Goal: Task Accomplishment & Management: Use online tool/utility

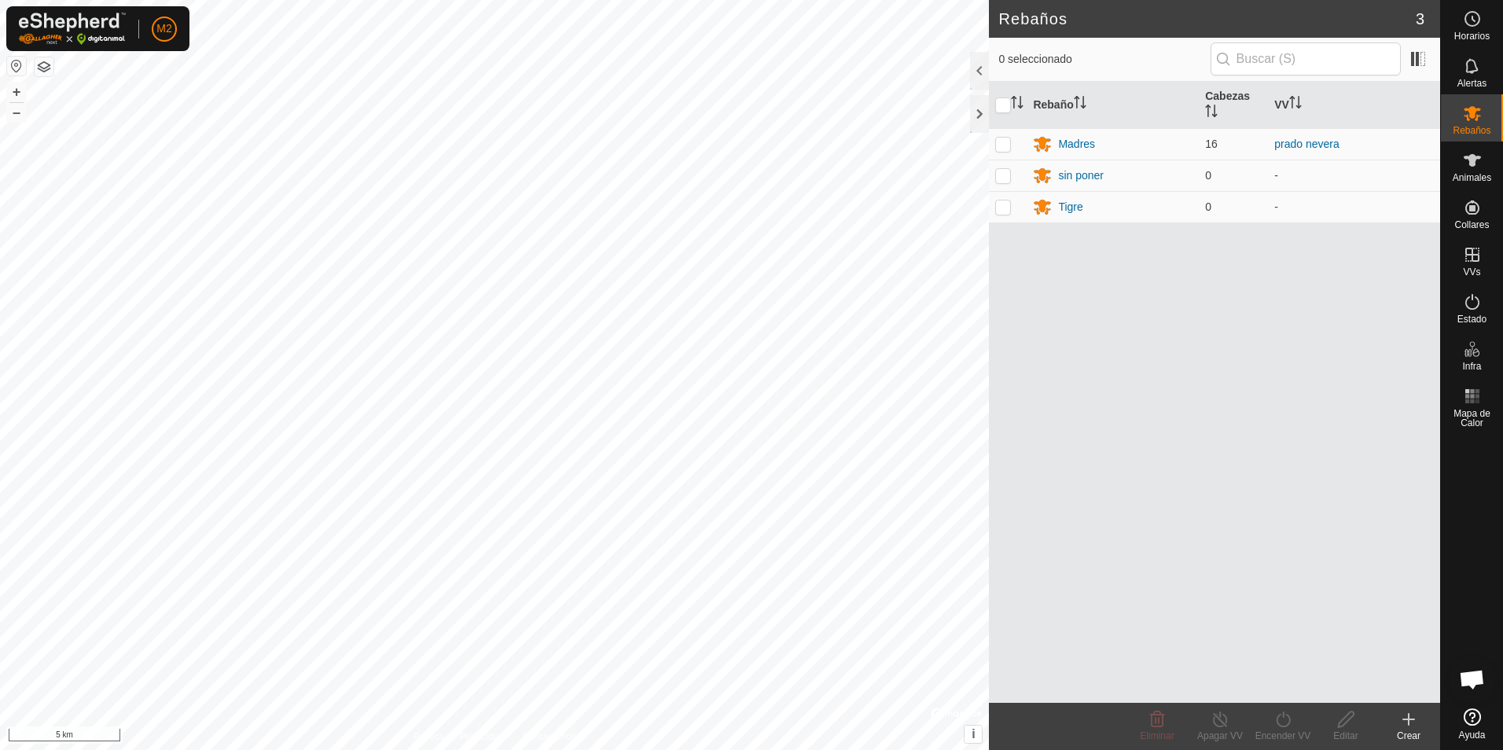
click at [17, 64] on button "button" at bounding box center [16, 66] width 19 height 19
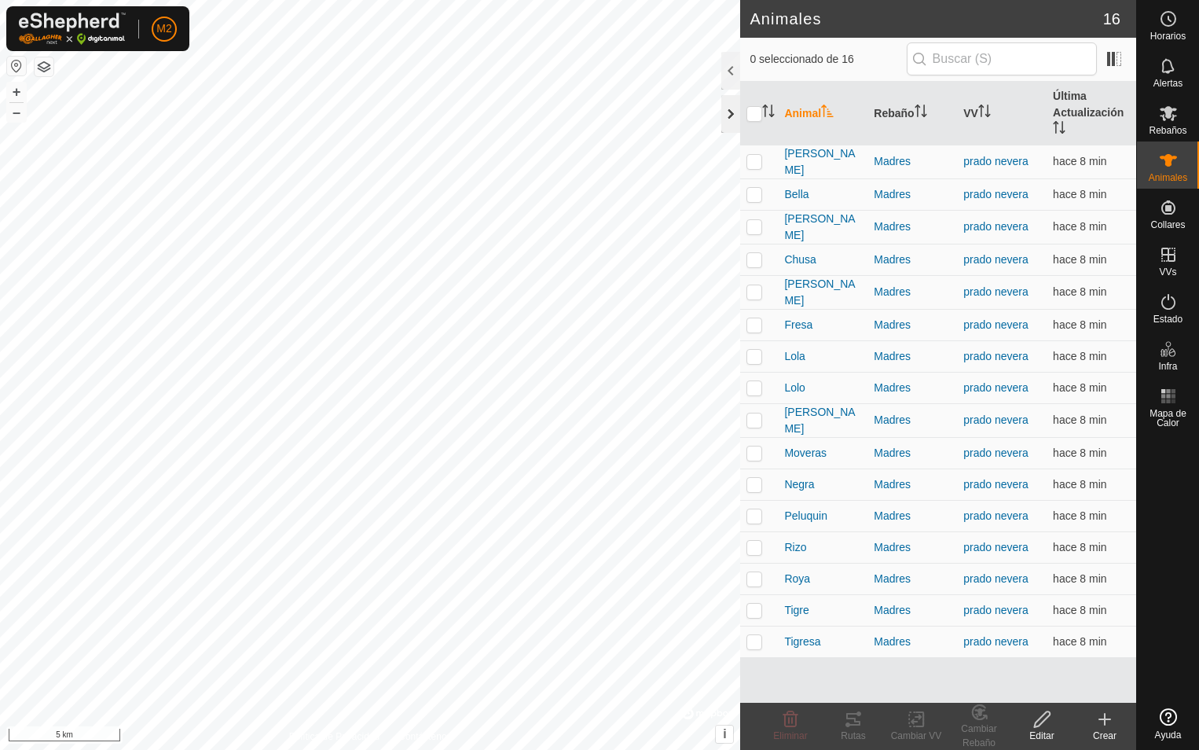
click at [730, 117] on div at bounding box center [730, 114] width 19 height 38
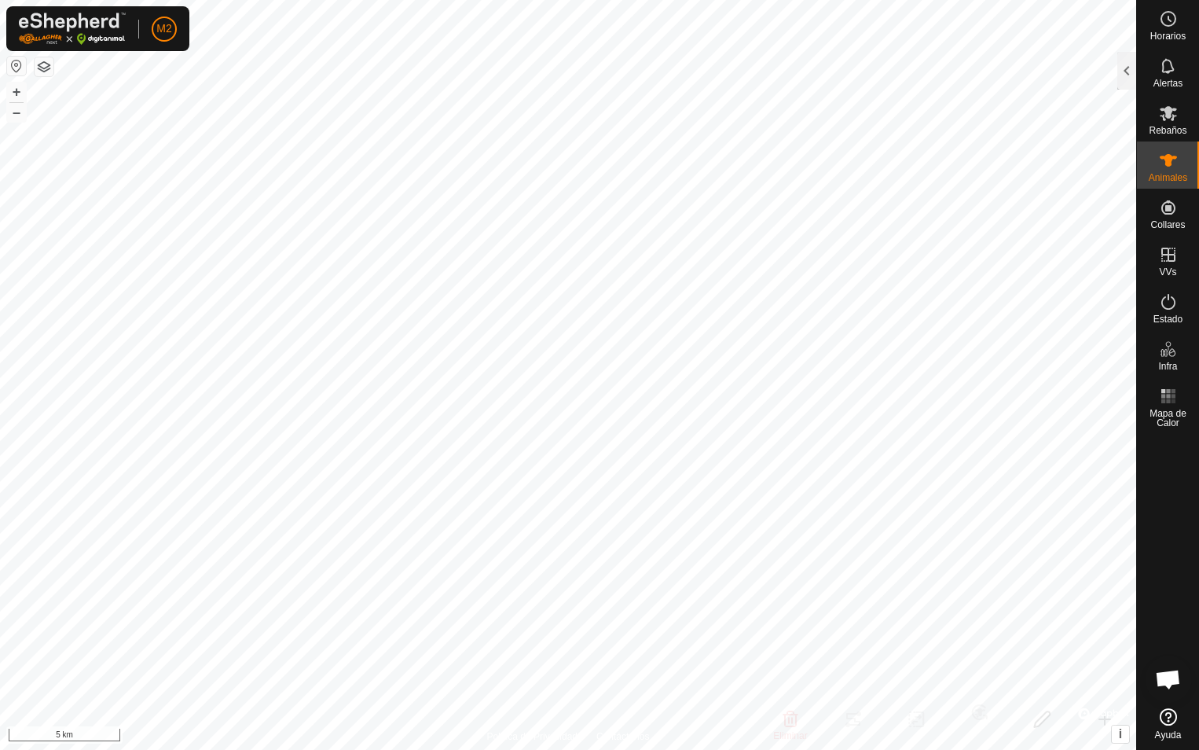
click at [9, 64] on button "button" at bounding box center [16, 66] width 19 height 19
click at [1161, 116] on icon at bounding box center [1168, 113] width 17 height 15
click at [1128, 72] on div at bounding box center [1127, 71] width 19 height 38
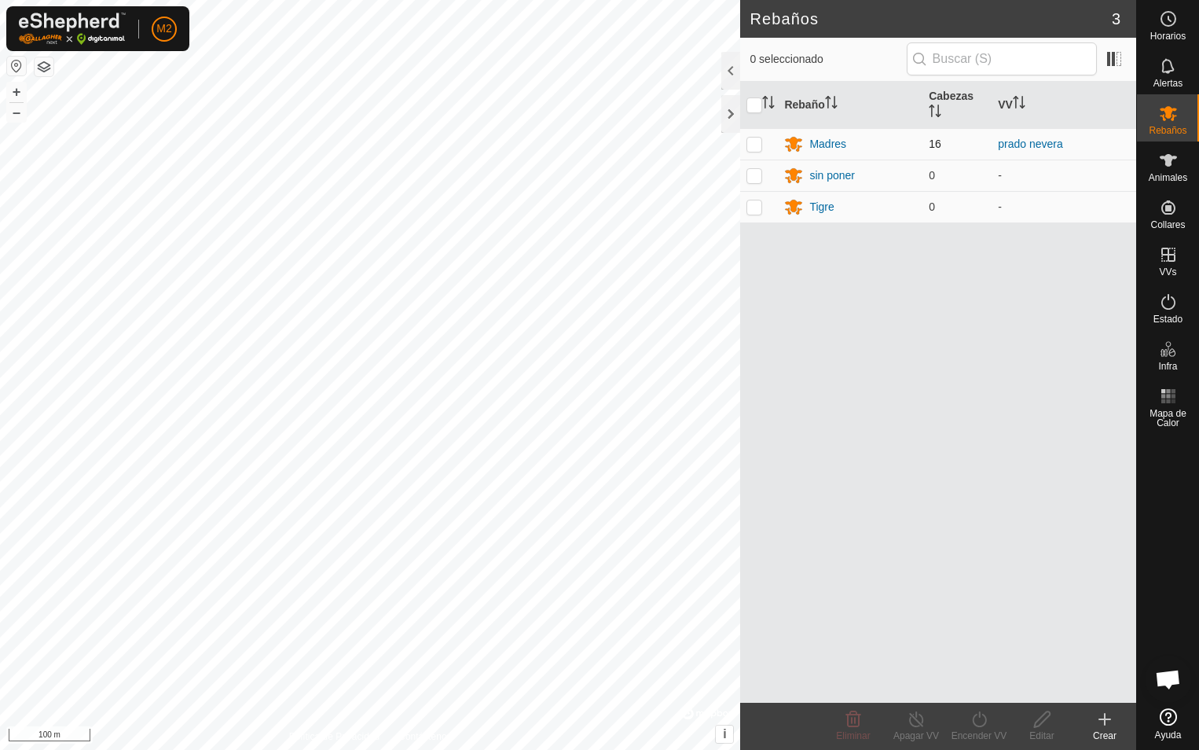
click at [750, 142] on p-checkbox at bounding box center [755, 144] width 16 height 13
checkbox input "true"
click at [834, 141] on div "Madres" at bounding box center [828, 144] width 37 height 17
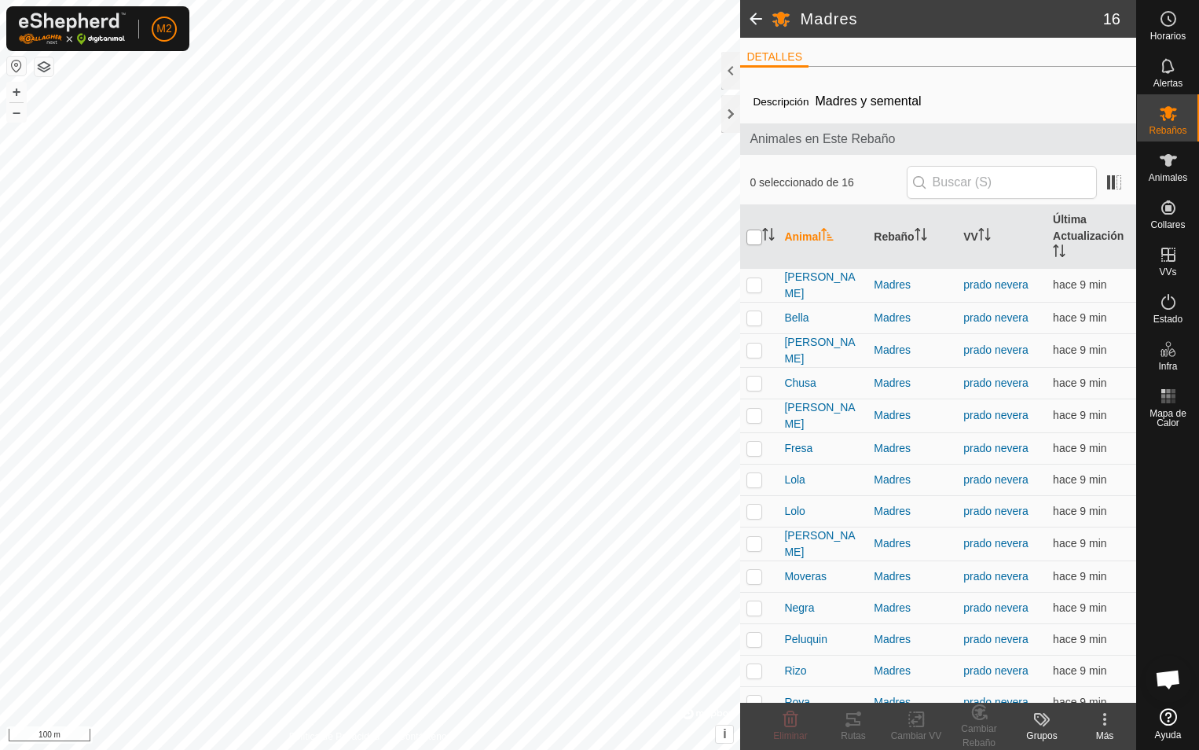
click at [755, 236] on input "checkbox" at bounding box center [755, 237] width 16 height 16
checkbox input "true"
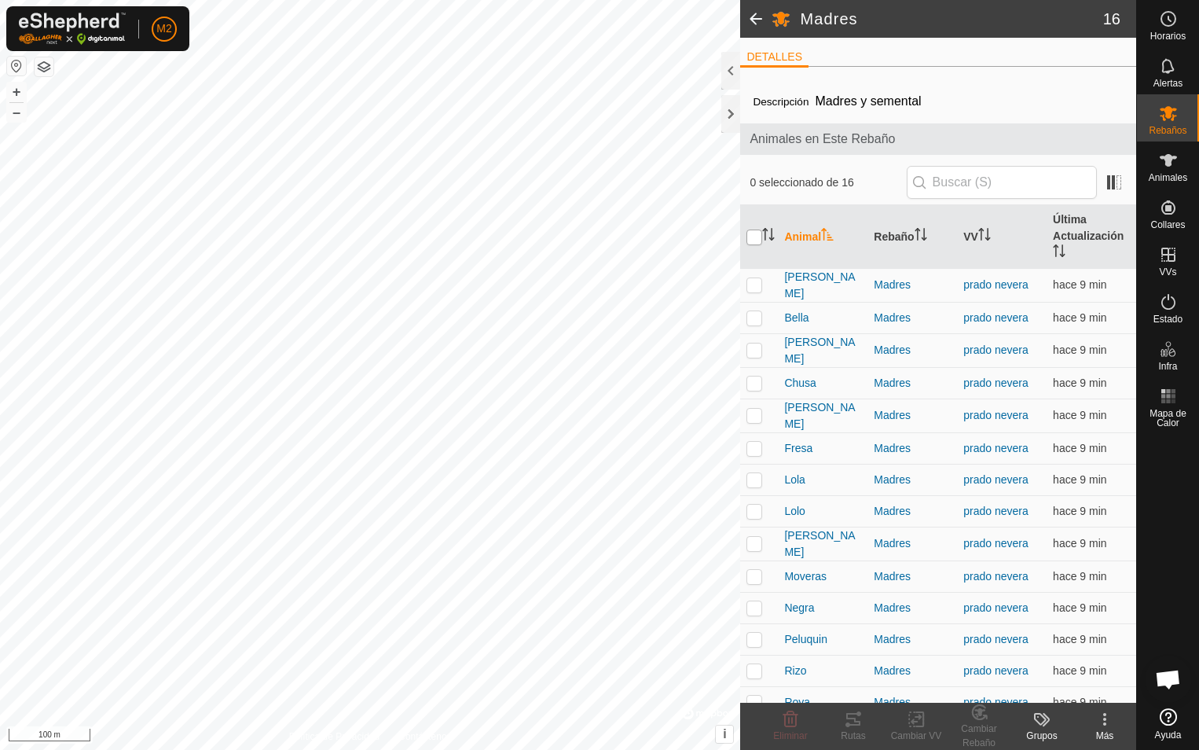
checkbox input "true"
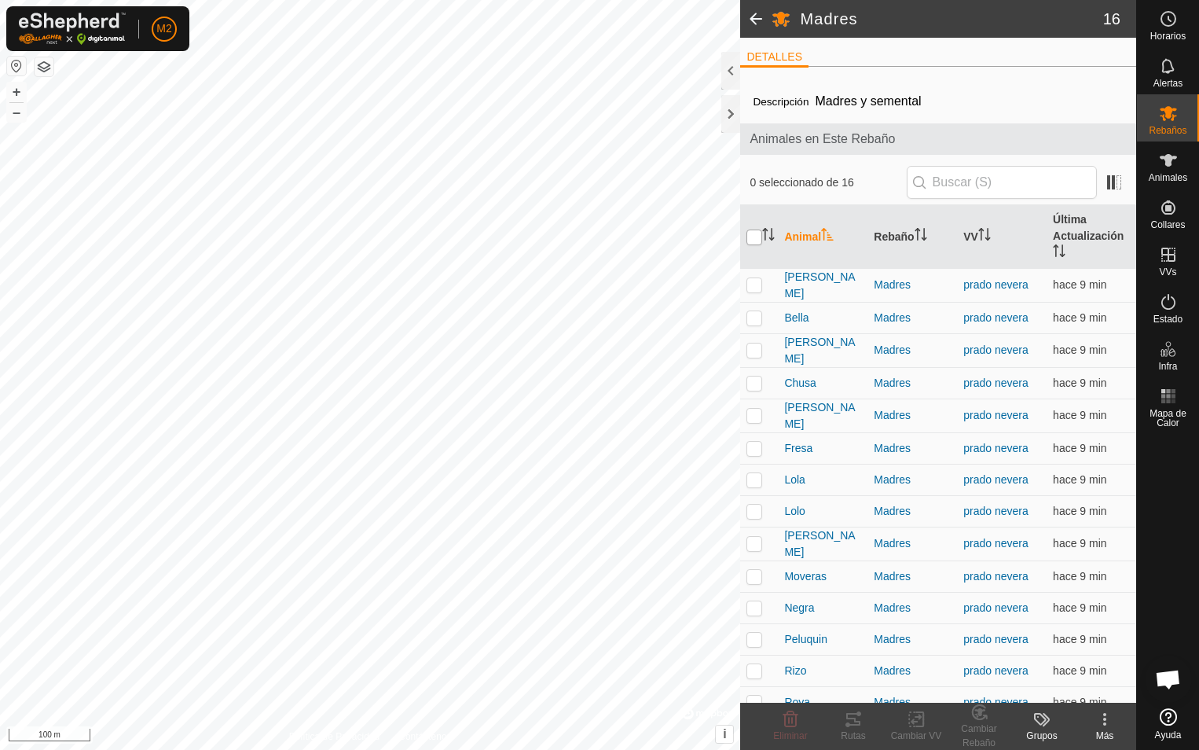
checkbox input "true"
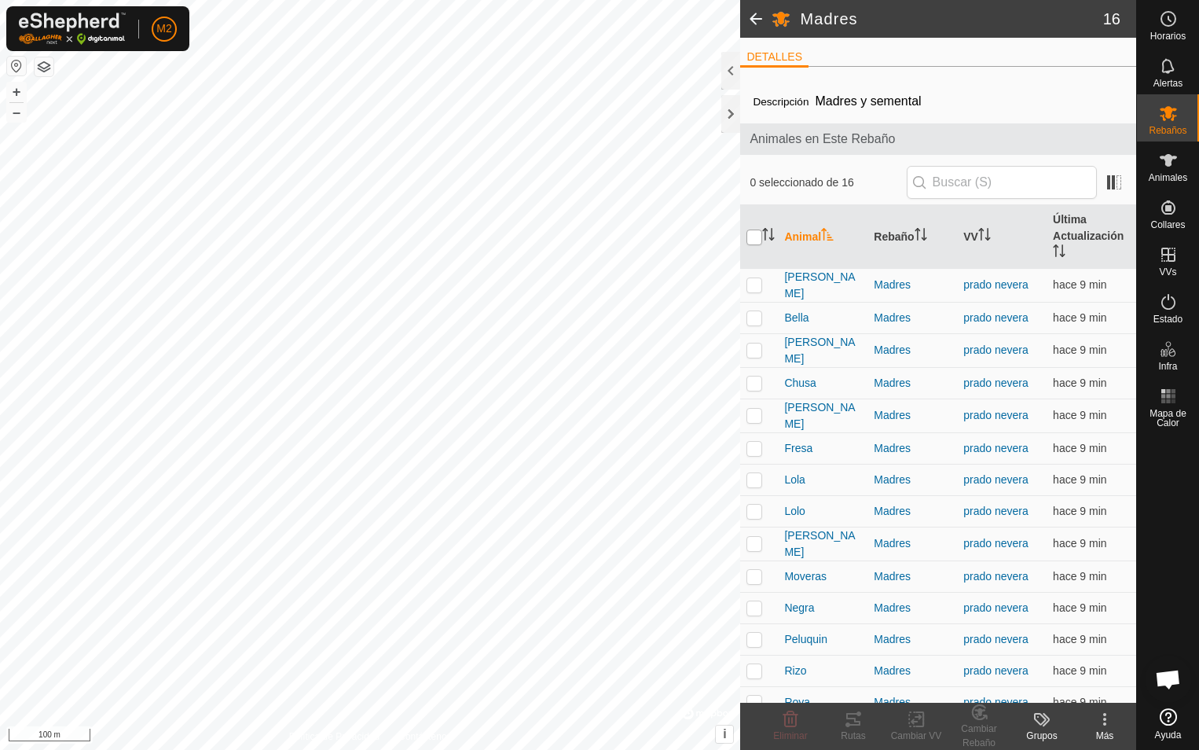
checkbox input "true"
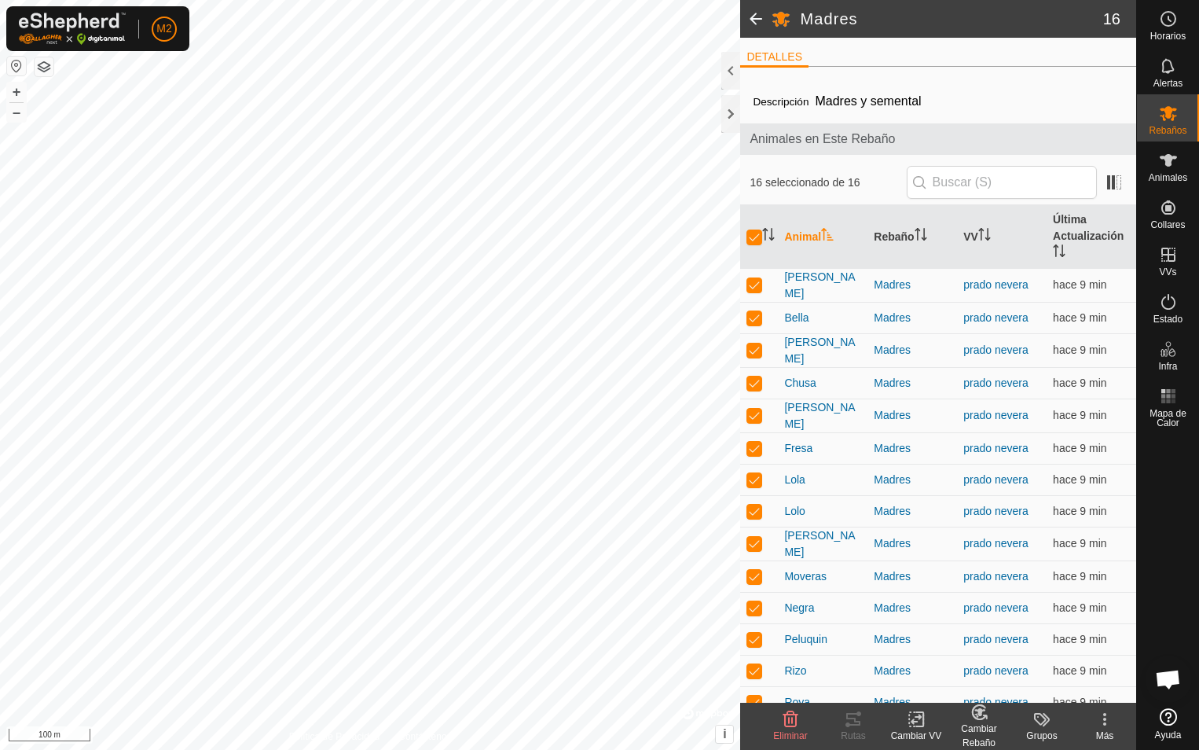
click at [915, 718] on icon at bounding box center [917, 719] width 20 height 19
click at [942, 649] on link "Elegir VV..." at bounding box center [964, 651] width 156 height 31
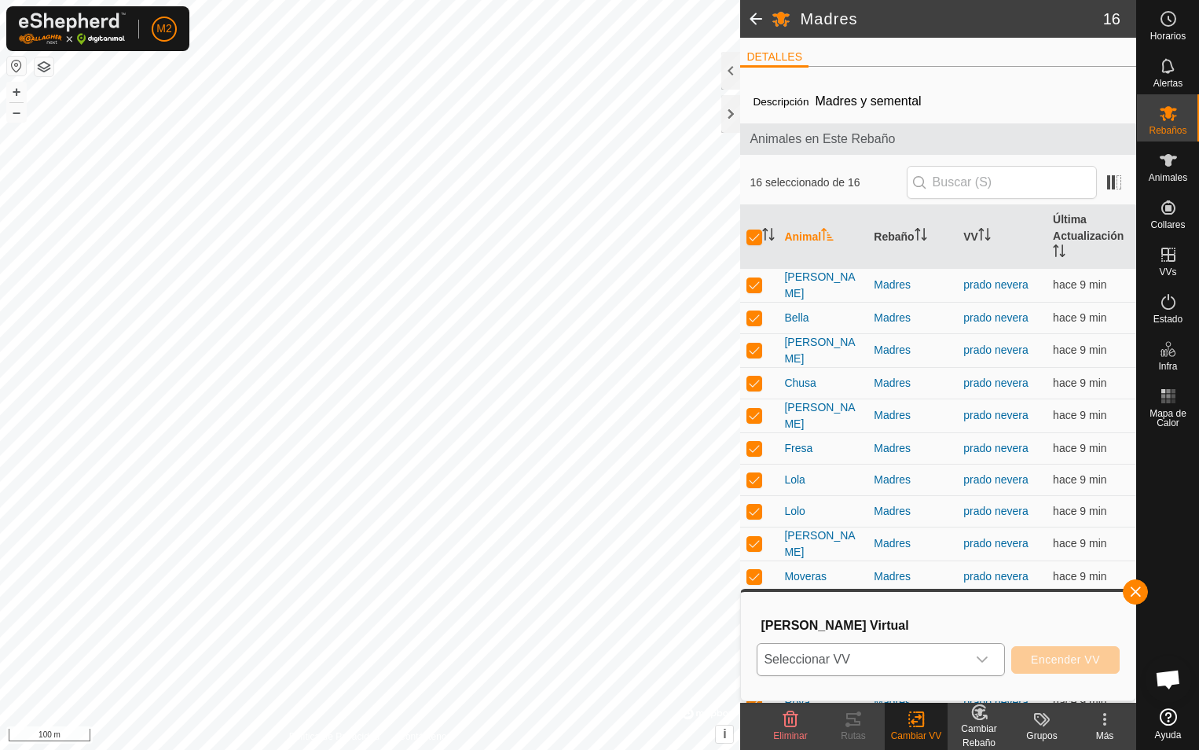
click at [982, 659] on icon "dropdown trigger" at bounding box center [982, 659] width 11 height 6
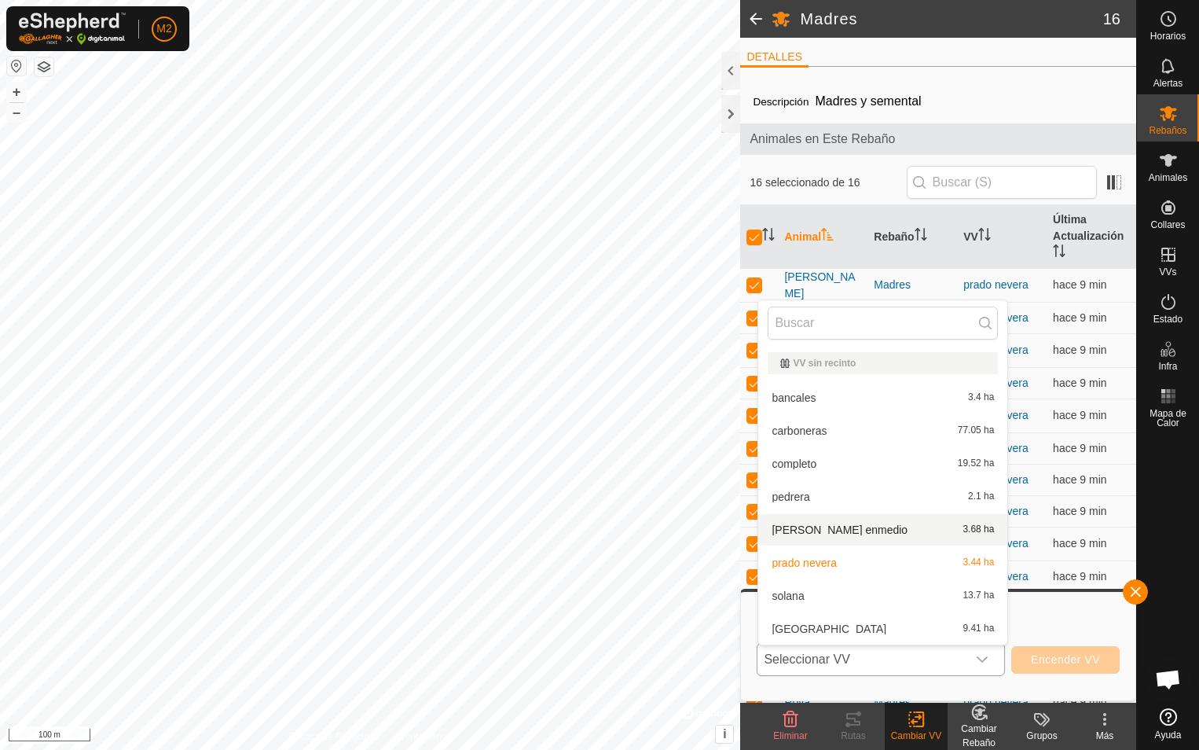
click at [824, 531] on li "[PERSON_NAME] enmedio 3.68 ha" at bounding box center [882, 529] width 249 height 31
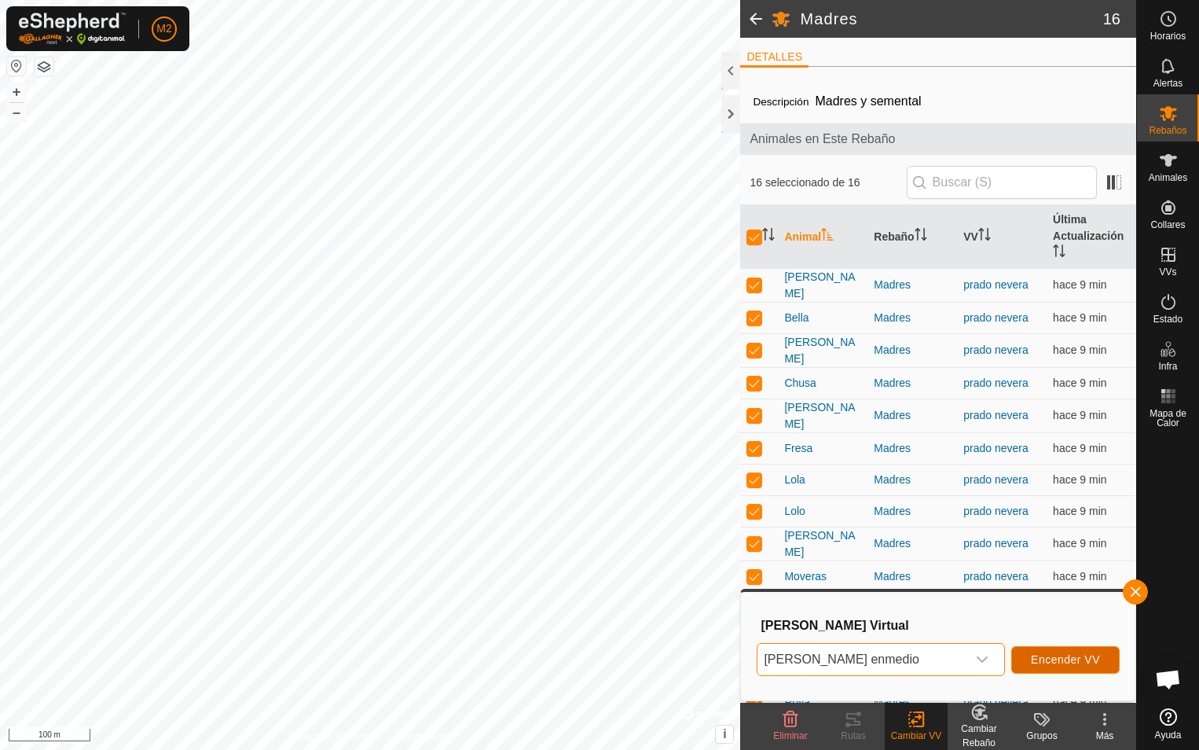
click at [1062, 656] on span "Encender VV" at bounding box center [1065, 659] width 69 height 13
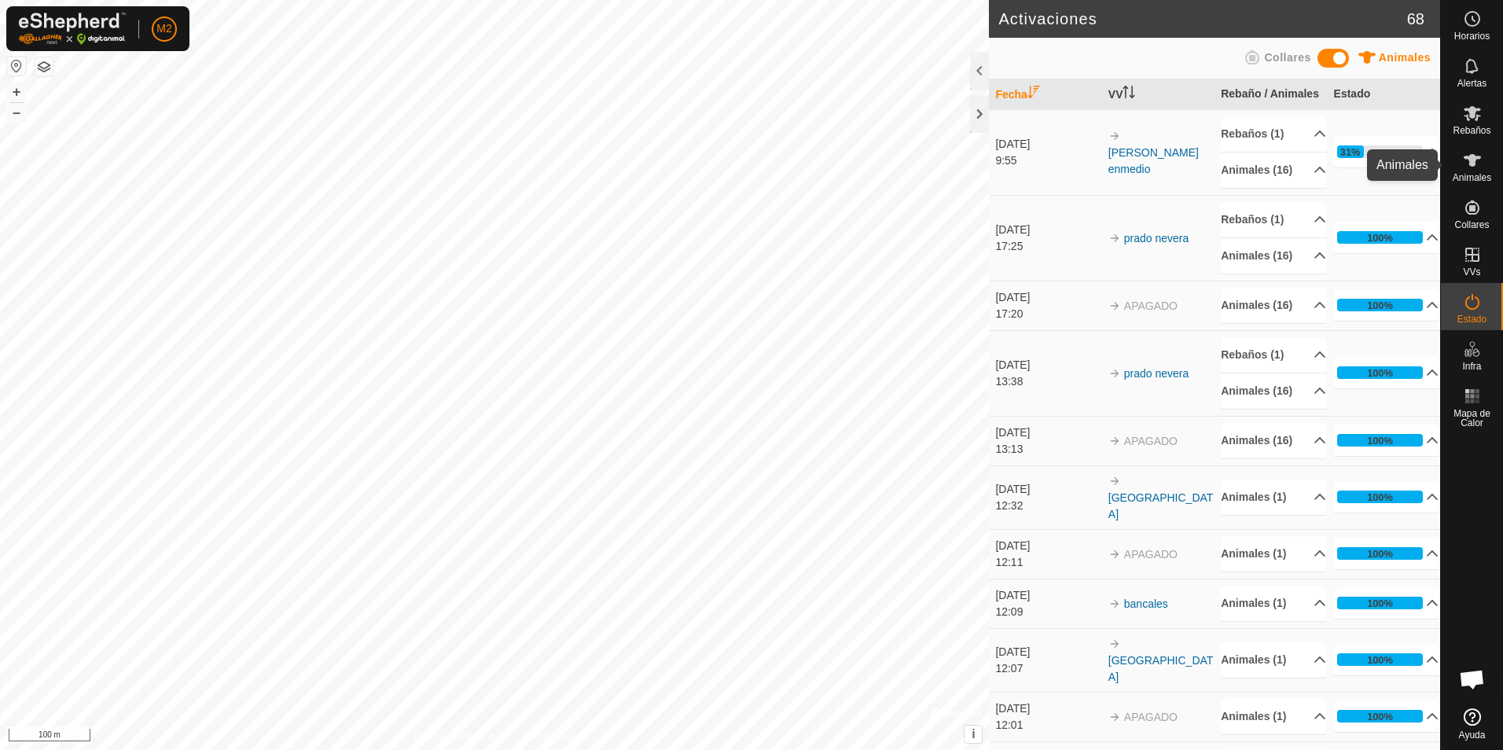
click at [1470, 163] on icon at bounding box center [1471, 160] width 17 height 13
